Goal: Information Seeking & Learning: Understand process/instructions

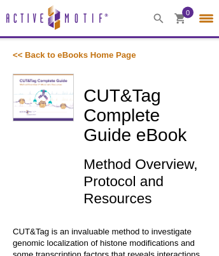
select select "[GEOGRAPHIC_DATA]"
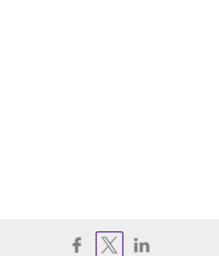
click at [109, 243] on icon at bounding box center [109, 244] width 17 height 17
click at [76, 243] on icon at bounding box center [76, 245] width 8 height 16
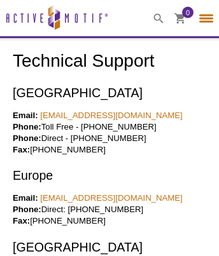
select select "[GEOGRAPHIC_DATA]"
click at [180, 13] on icon at bounding box center [179, 18] width 11 height 11
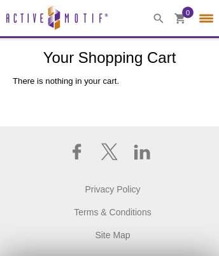
select select "[GEOGRAPHIC_DATA]"
